Goal: Task Accomplishment & Management: Use online tool/utility

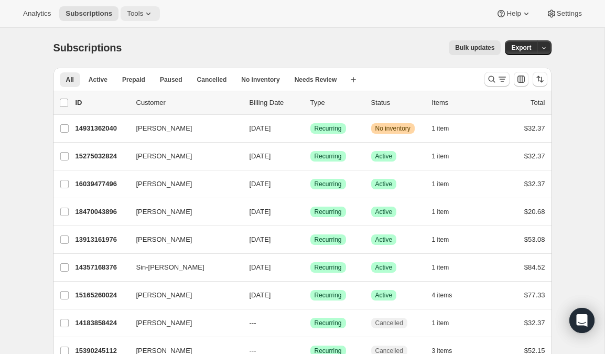
click at [140, 13] on span "Tools" at bounding box center [135, 13] width 16 height 8
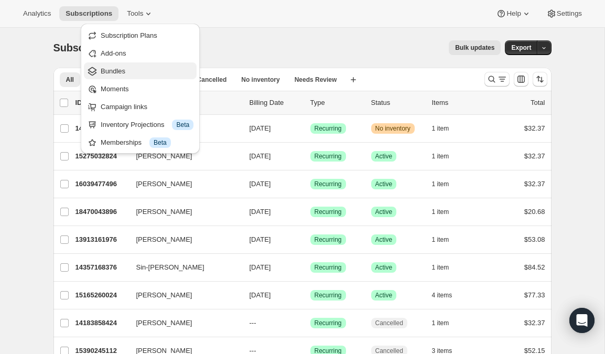
click at [122, 67] on span "Bundles" at bounding box center [113, 71] width 25 height 8
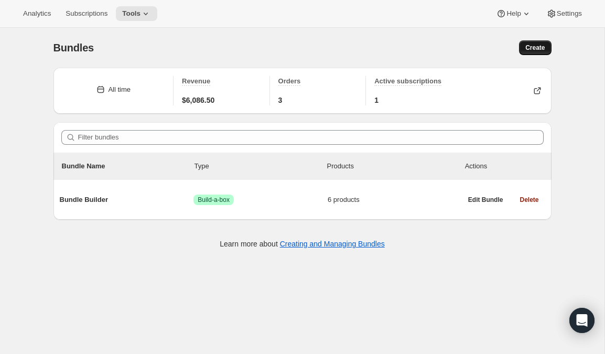
click at [527, 44] on button "Create" at bounding box center [535, 47] width 32 height 15
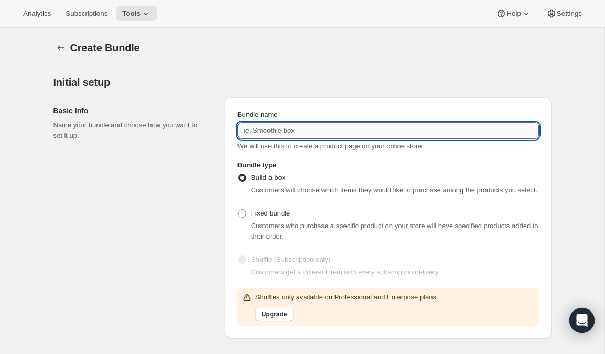
click at [295, 129] on input "Bundle name" at bounding box center [389, 130] width 302 height 17
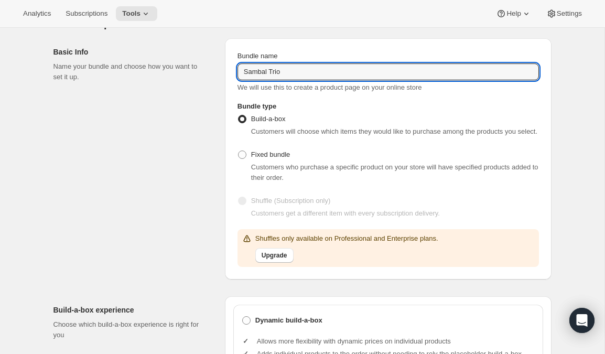
scroll to position [60, 0]
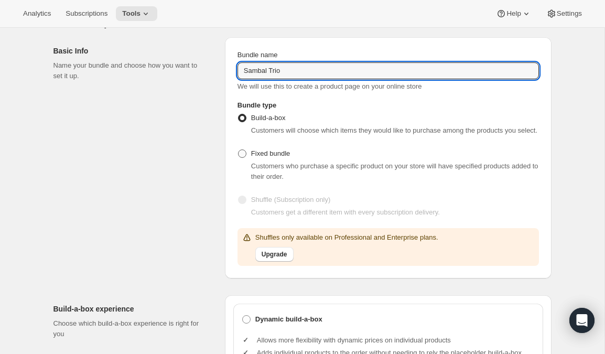
type input "Sambal Trio"
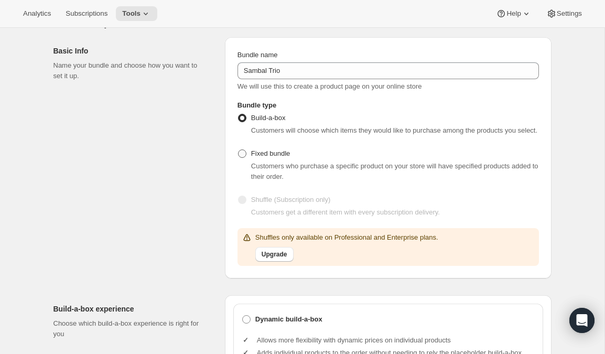
click at [243, 158] on span at bounding box center [242, 153] width 8 height 8
click at [239, 150] on input "Fixed bundle" at bounding box center [238, 149] width 1 height 1
radio input "true"
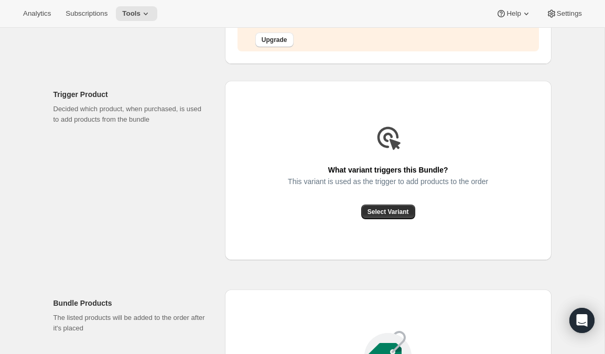
scroll to position [283, 0]
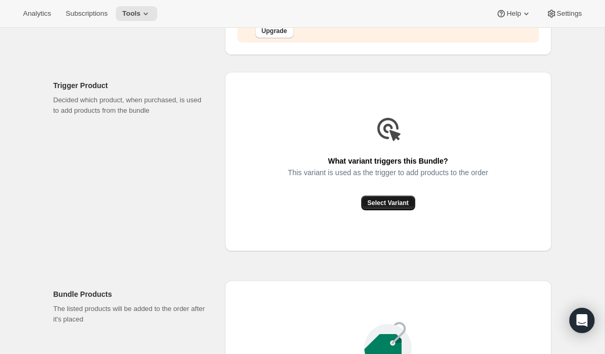
click at [380, 207] on span "Select Variant" at bounding box center [388, 203] width 41 height 8
click at [376, 207] on span "Select Variant" at bounding box center [388, 203] width 41 height 8
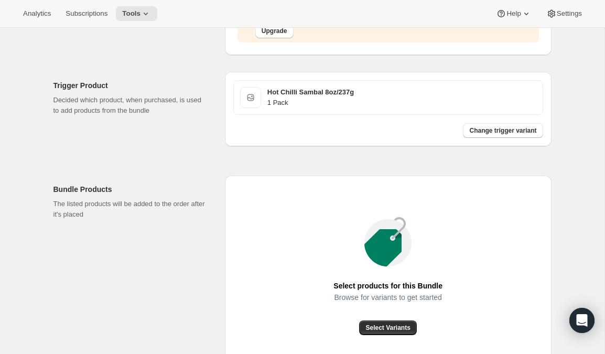
scroll to position [327, 0]
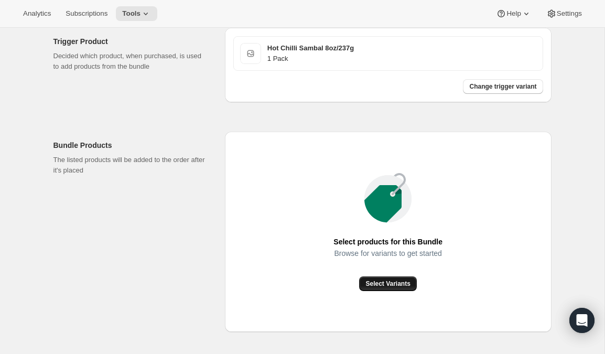
click at [376, 288] on span "Select Variants" at bounding box center [388, 284] width 45 height 8
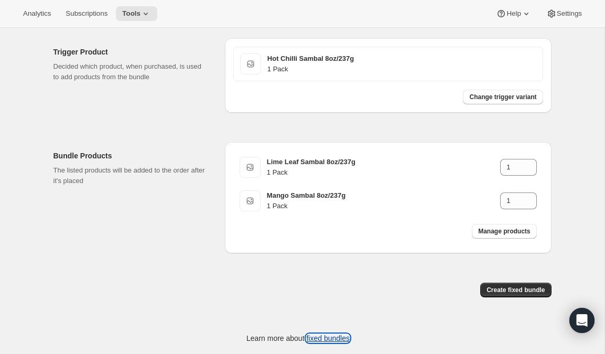
click at [339, 338] on link "fixed bundles" at bounding box center [328, 338] width 44 height 8
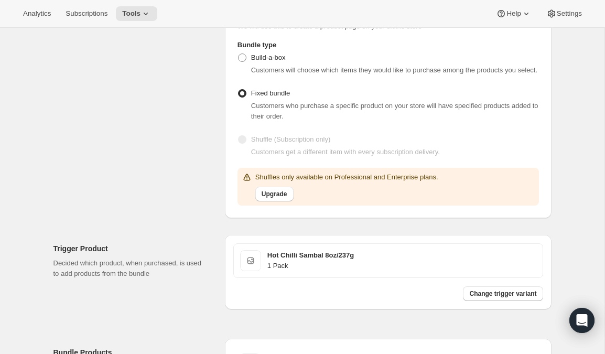
scroll to position [3, 0]
